Goal: Transaction & Acquisition: Register for event/course

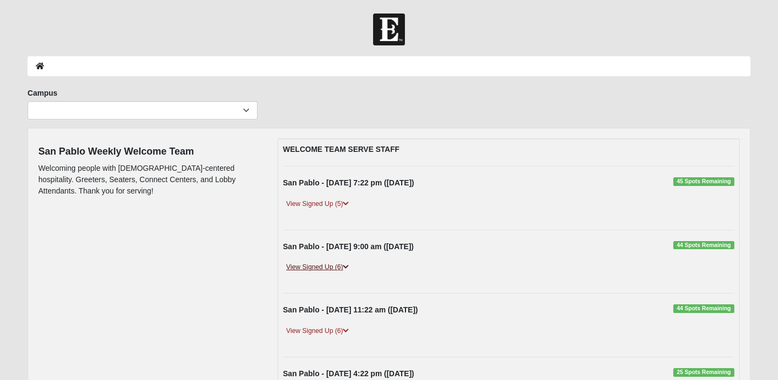
click at [318, 265] on link "View Signed Up (6)" at bounding box center [317, 266] width 69 height 11
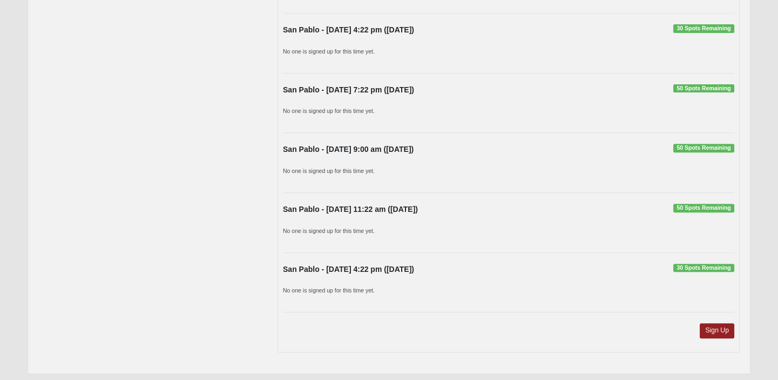
scroll to position [945, 0]
click at [714, 323] on link "Sign Up" at bounding box center [717, 330] width 35 height 15
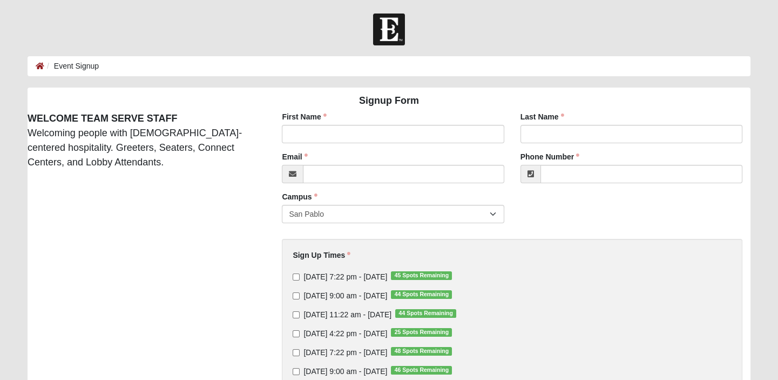
click at [308, 123] on div "First Name First Name is required." at bounding box center [393, 127] width 222 height 32
click at [308, 129] on input "First Name" at bounding box center [393, 134] width 222 height 18
type input "[PERSON_NAME]"
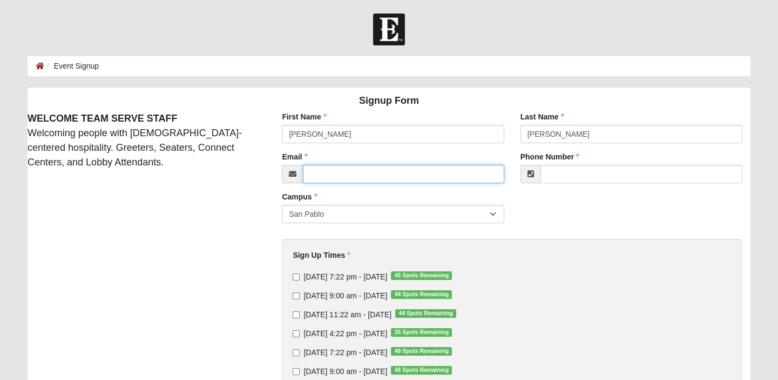
type input "[EMAIL_ADDRESS][DOMAIN_NAME]"
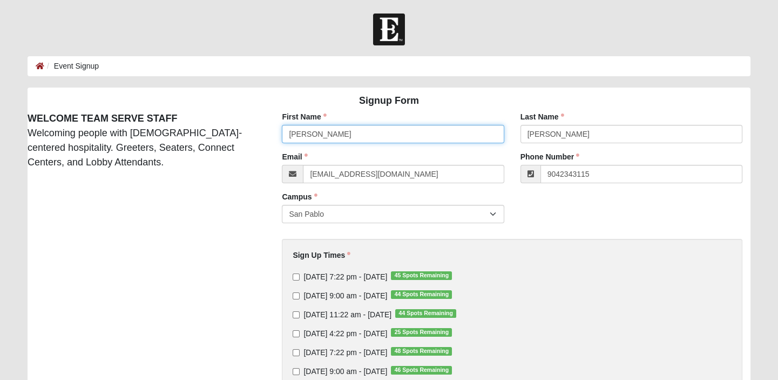
type input "[PHONE_NUMBER]"
click at [295, 294] on input "[DATE] 9:00 am - [DATE] 44 Spots Remaining" at bounding box center [296, 295] width 7 height 7
checkbox input "true"
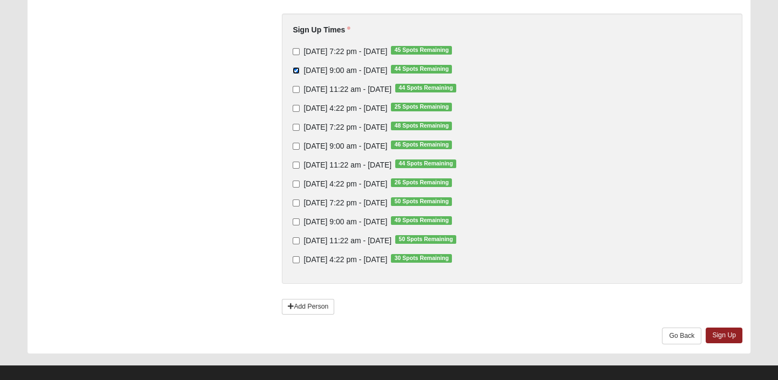
scroll to position [238, 0]
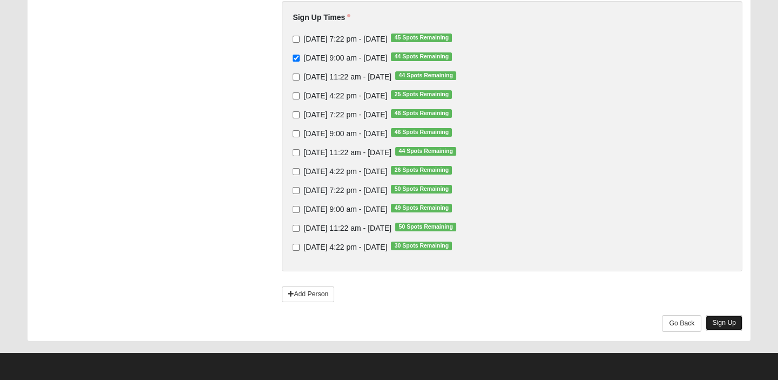
click at [721, 323] on link "Sign Up" at bounding box center [724, 323] width 37 height 16
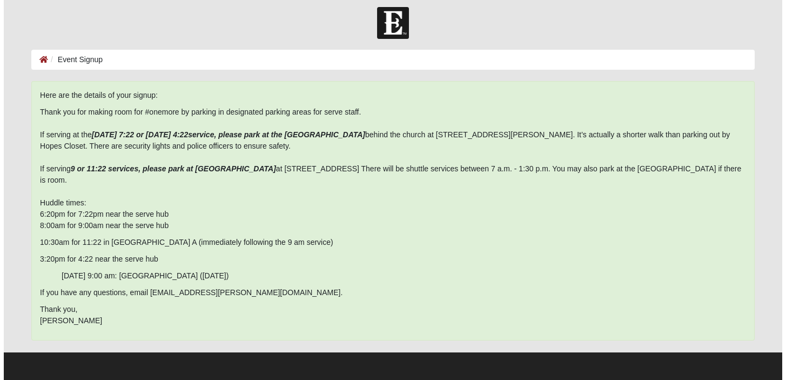
scroll to position [0, 0]
